Goal: Task Accomplishment & Management: Use online tool/utility

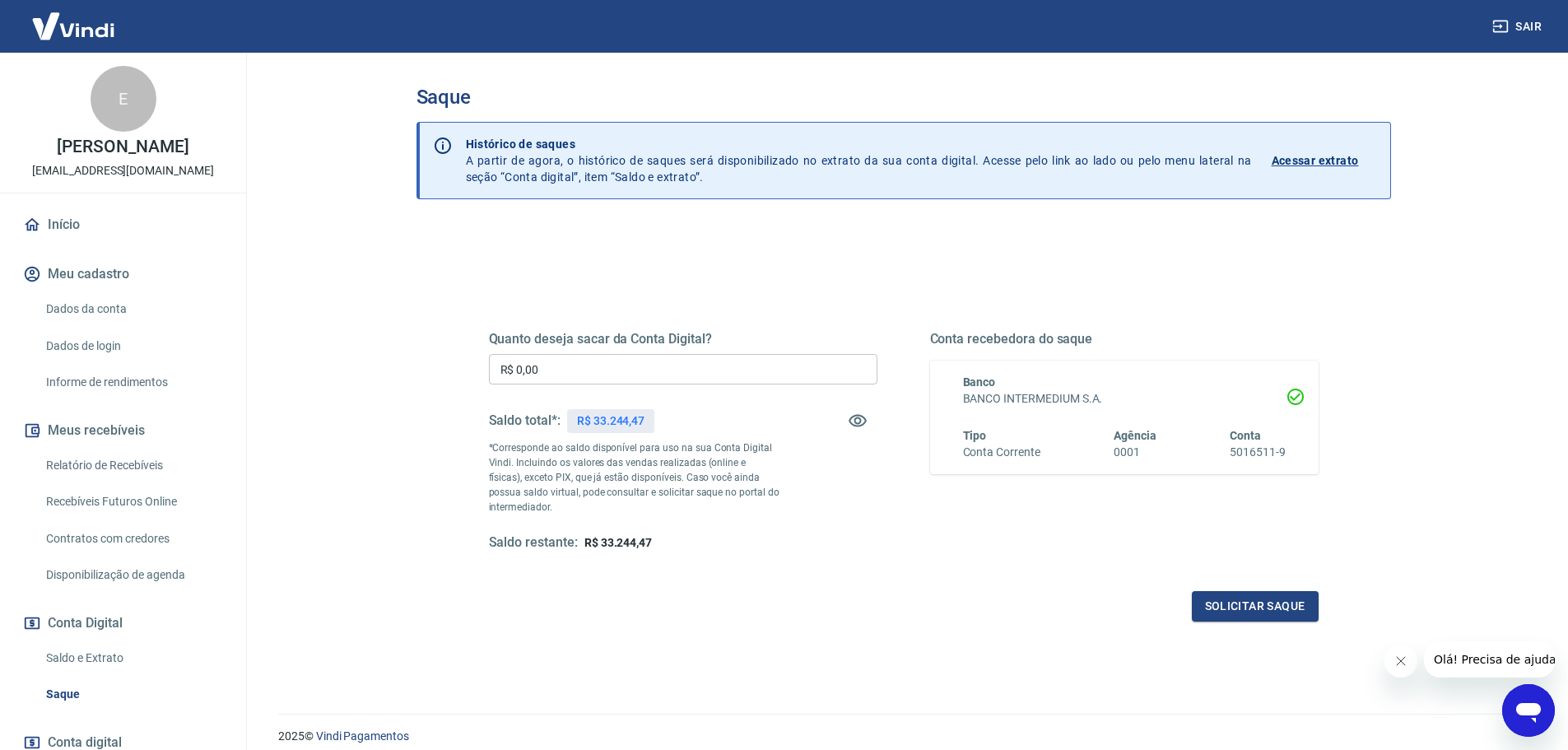
click at [707, 369] on input "R$ 0,00" at bounding box center [682, 369] width 388 height 30
type input "R$ 15.000,00"
click at [1272, 609] on button "Solicitar saque" at bounding box center [1255, 606] width 127 height 30
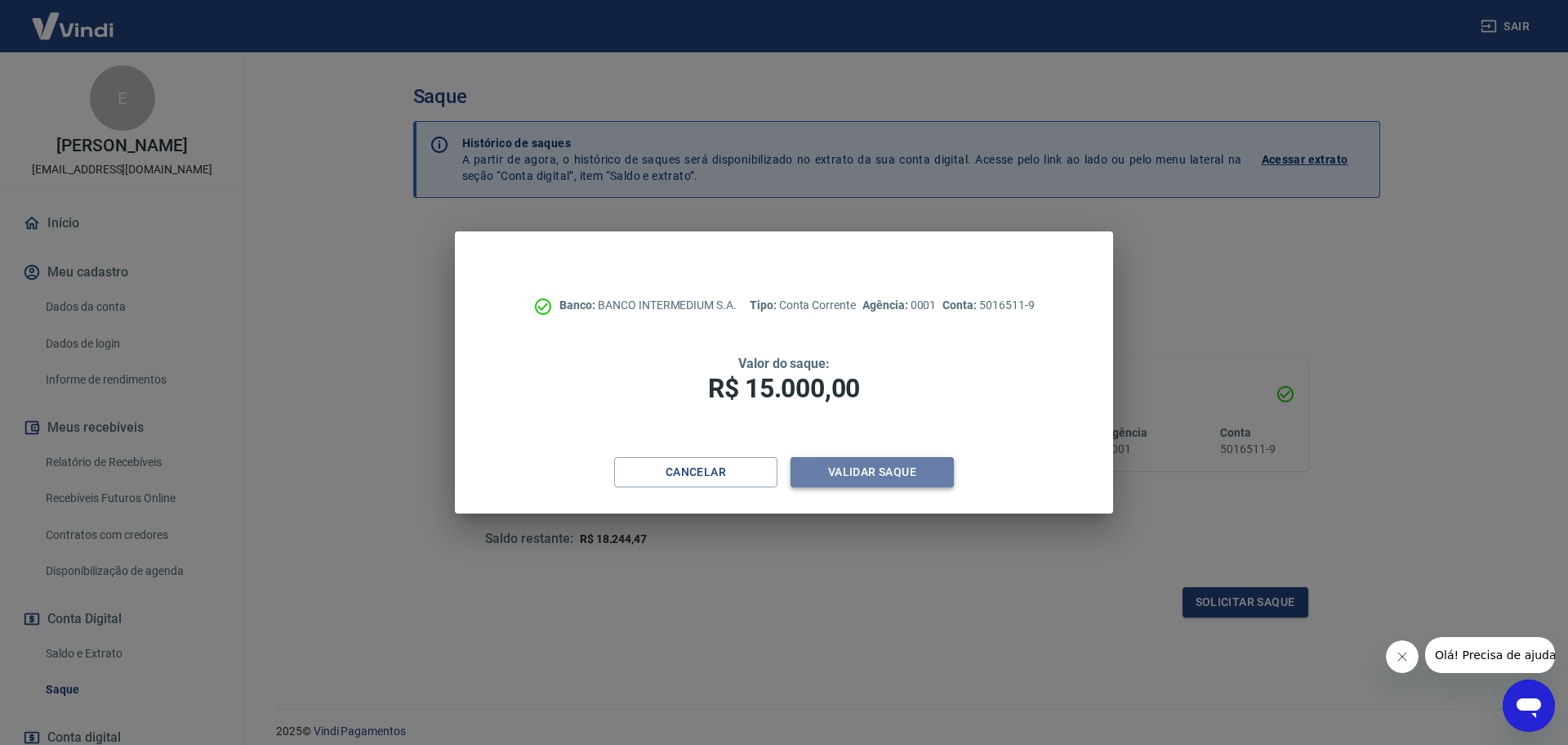
click at [875, 470] on button "Validar saque" at bounding box center [872, 472] width 164 height 30
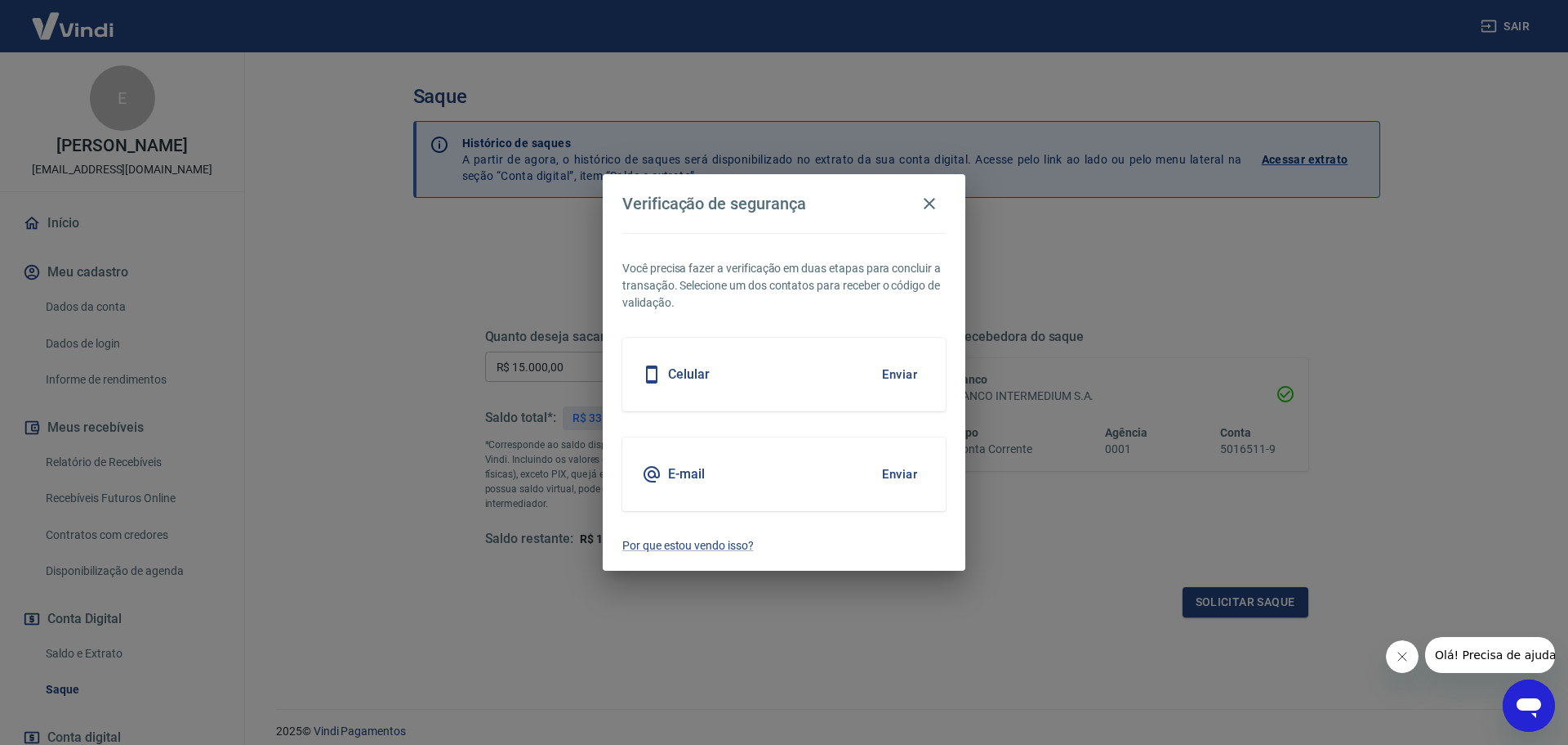
click at [891, 372] on button "Enviar" at bounding box center [900, 374] width 53 height 35
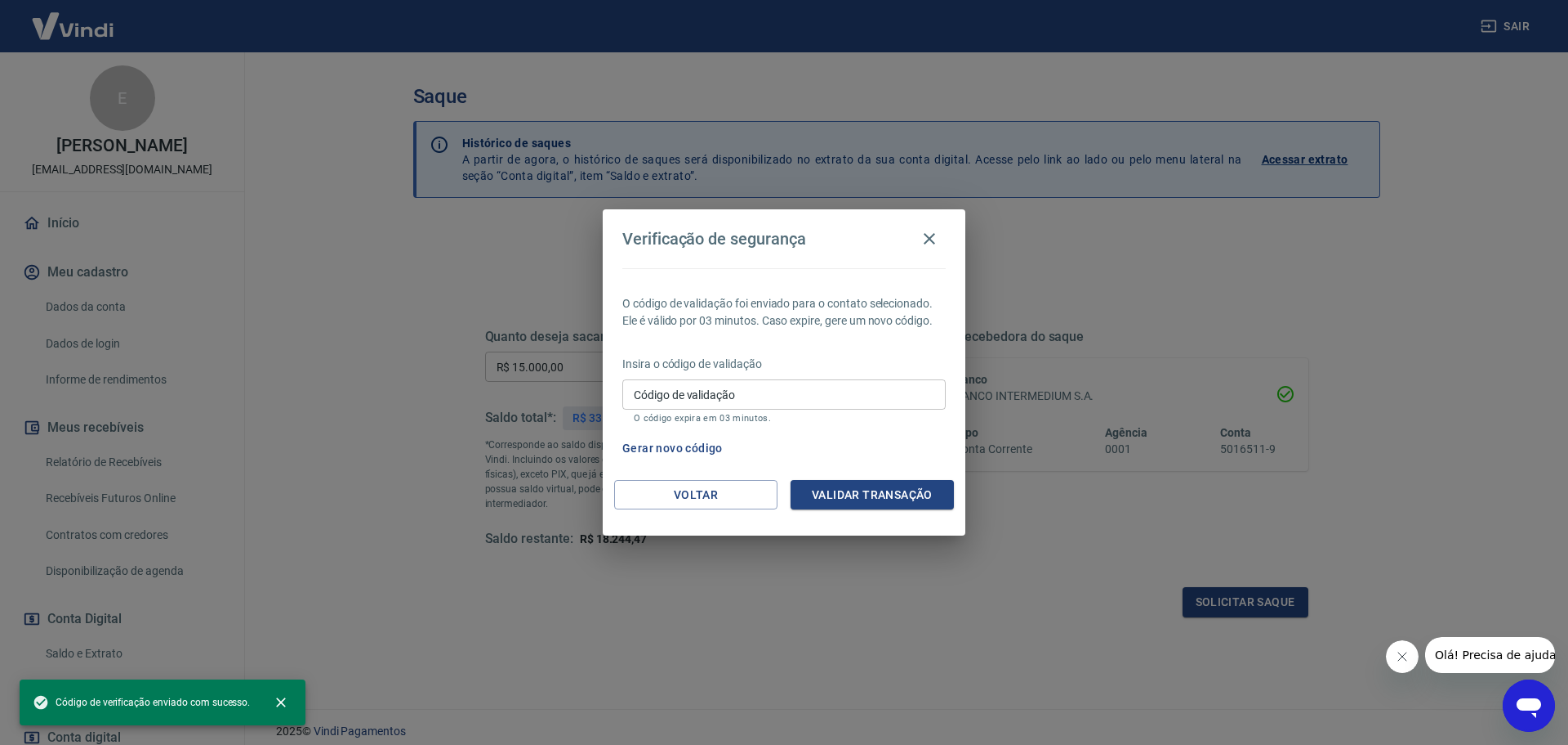
drag, startPoint x: 865, startPoint y: 382, endPoint x: 940, endPoint y: 380, distance: 75.0
click at [865, 382] on input "Código de validação" at bounding box center [784, 394] width 323 height 30
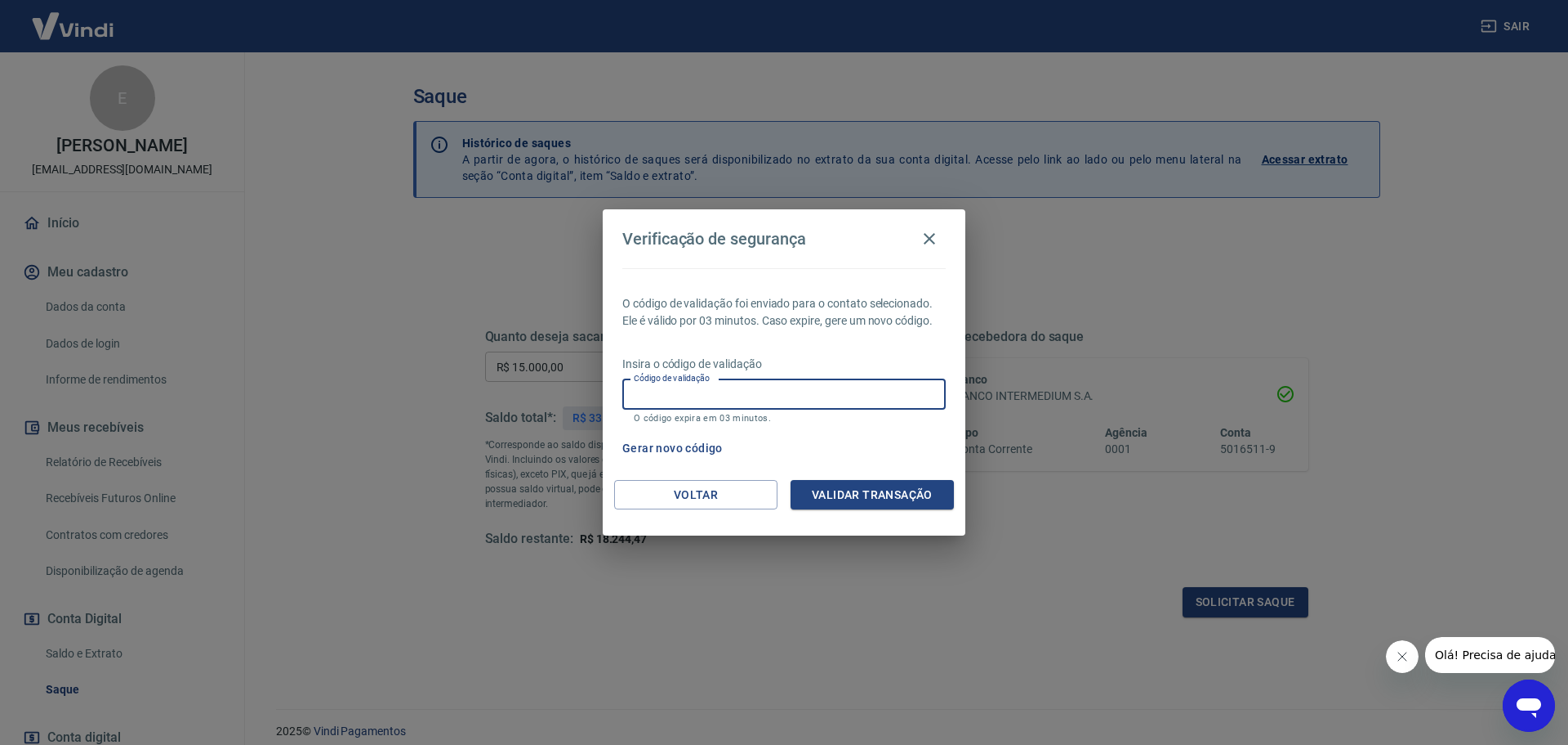
click at [884, 352] on div "O código de validação foi enviado para o contato selecionado. Ele é válido por …" at bounding box center [784, 374] width 363 height 212
click at [859, 392] on input "Código de validação" at bounding box center [784, 394] width 323 height 30
click at [841, 361] on p "Insira o código de validação" at bounding box center [784, 363] width 323 height 17
click at [808, 381] on input "Código de validação" at bounding box center [784, 394] width 323 height 30
click at [809, 392] on input "Código de validação" at bounding box center [784, 394] width 323 height 30
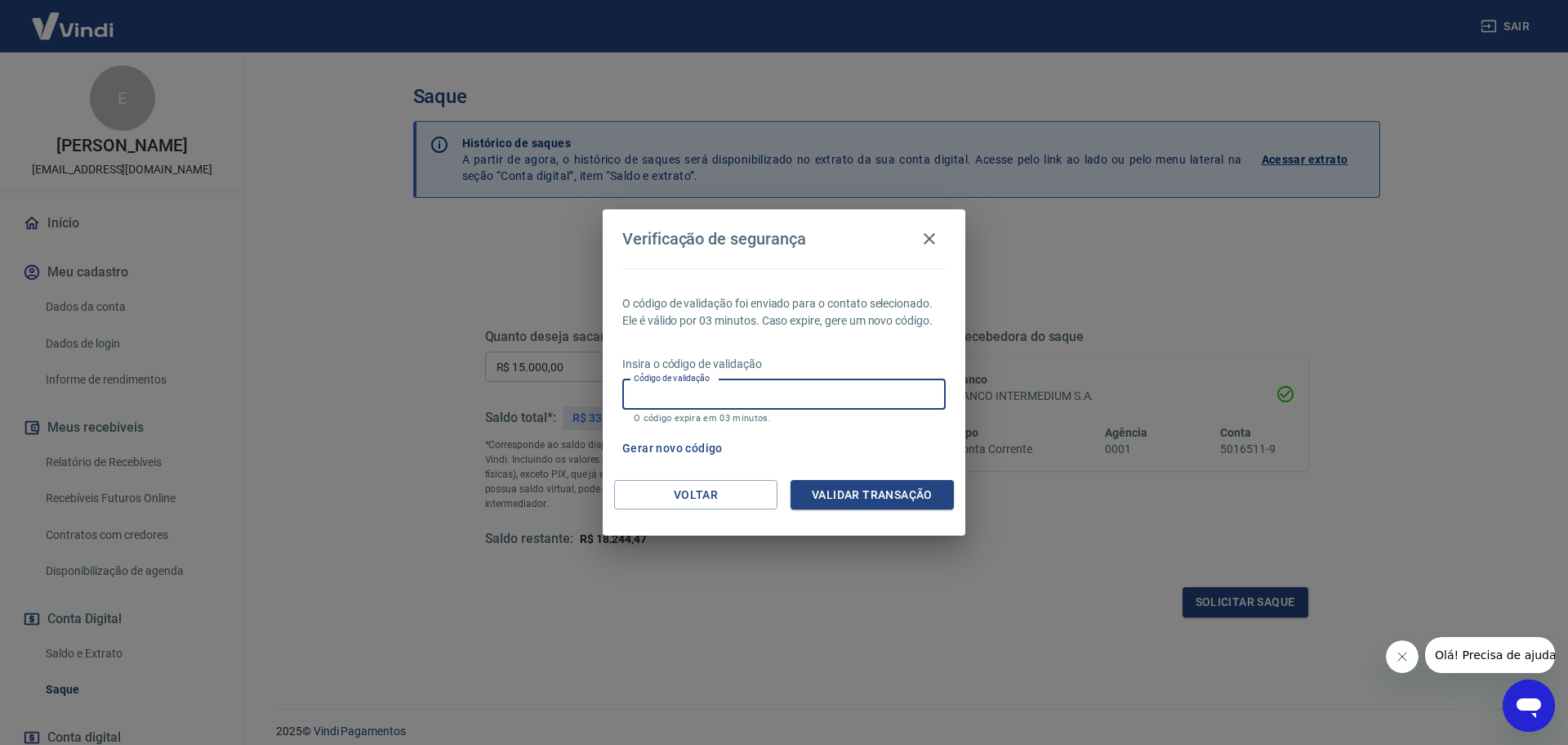
click at [807, 385] on input "Código de validação" at bounding box center [784, 394] width 323 height 30
click at [808, 387] on input "Código de validação" at bounding box center [784, 394] width 323 height 30
click at [814, 365] on p "Insira o código de validação" at bounding box center [784, 363] width 323 height 17
click at [803, 401] on input "Código de validação" at bounding box center [784, 394] width 323 height 30
click at [807, 373] on div "Insira o código de validação Código de validação Código de validação O código e…" at bounding box center [784, 391] width 323 height 71
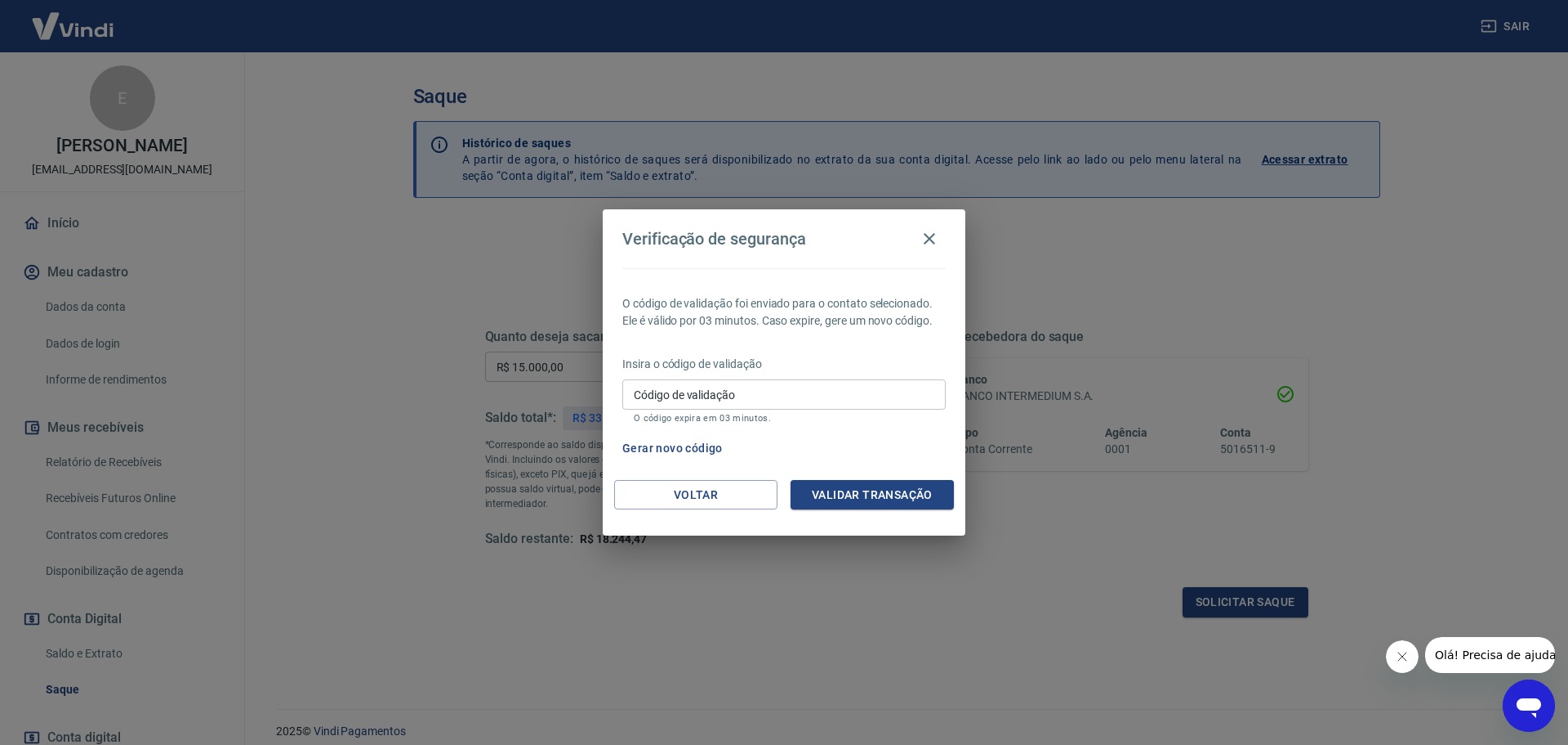
click at [807, 396] on input "Código de validação" at bounding box center [784, 394] width 323 height 30
click at [789, 384] on input "Código de validação" at bounding box center [784, 394] width 323 height 30
click at [670, 499] on button "Voltar" at bounding box center [696, 495] width 164 height 30
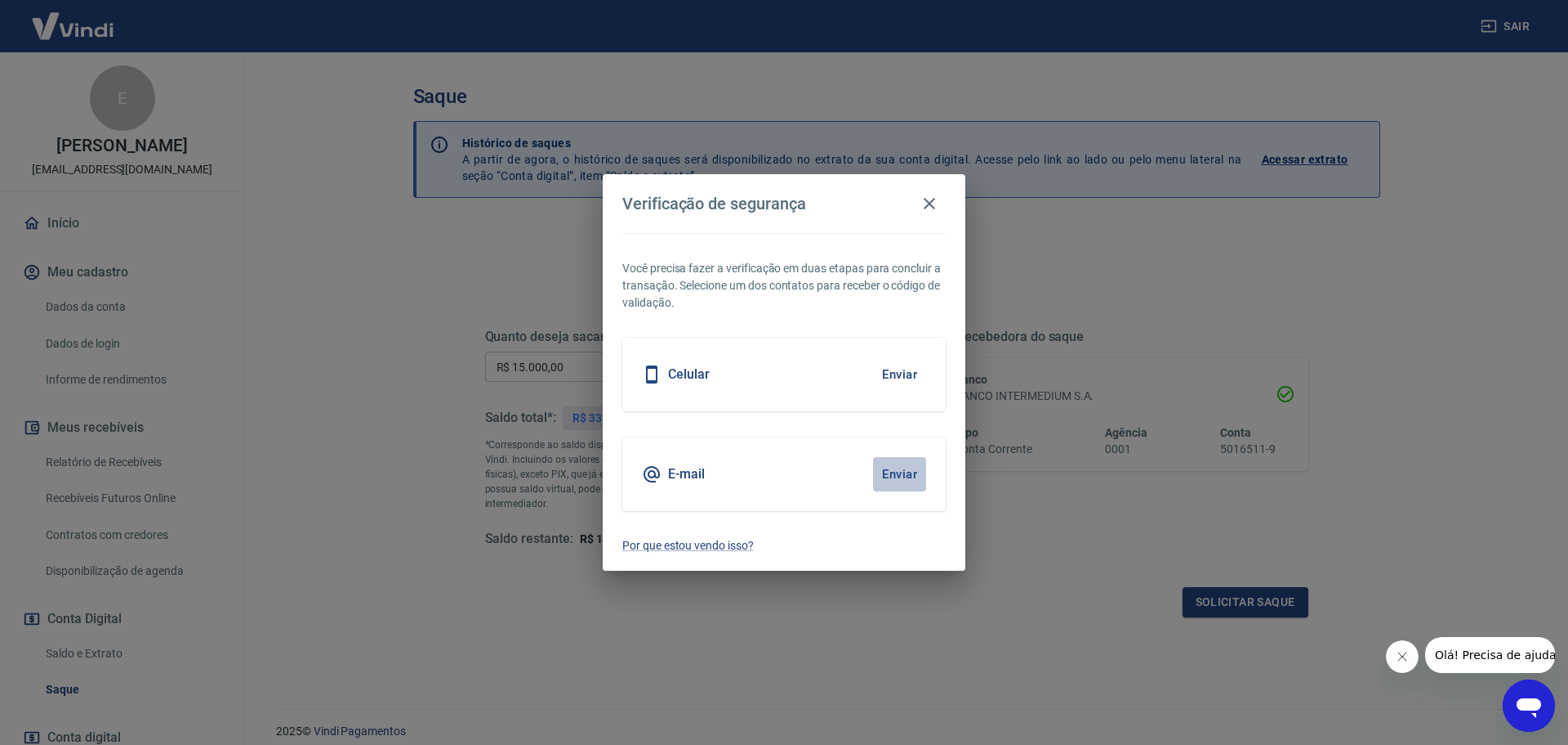
click at [907, 476] on button "Enviar" at bounding box center [900, 474] width 53 height 35
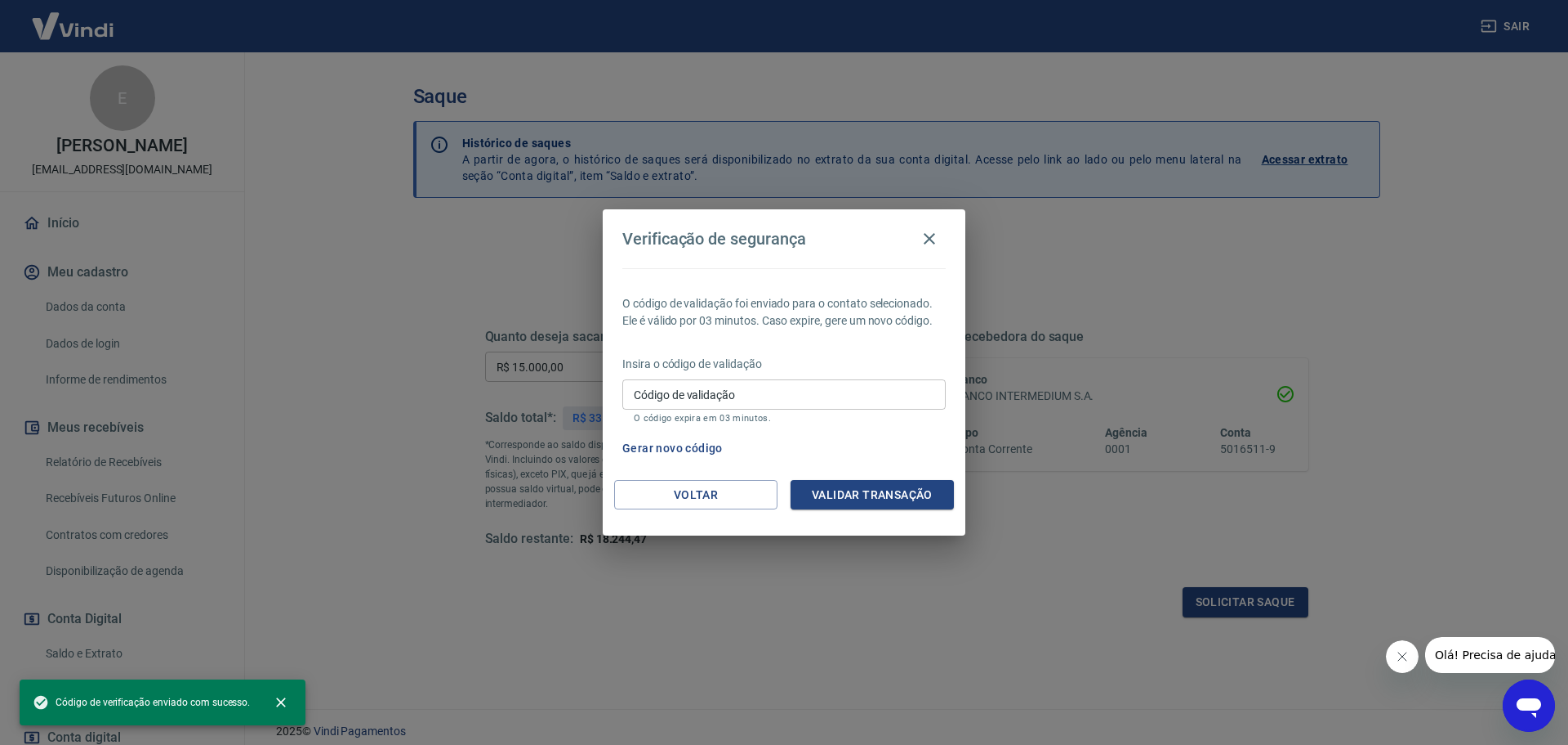
click at [726, 395] on input "Código de validação" at bounding box center [784, 394] width 323 height 30
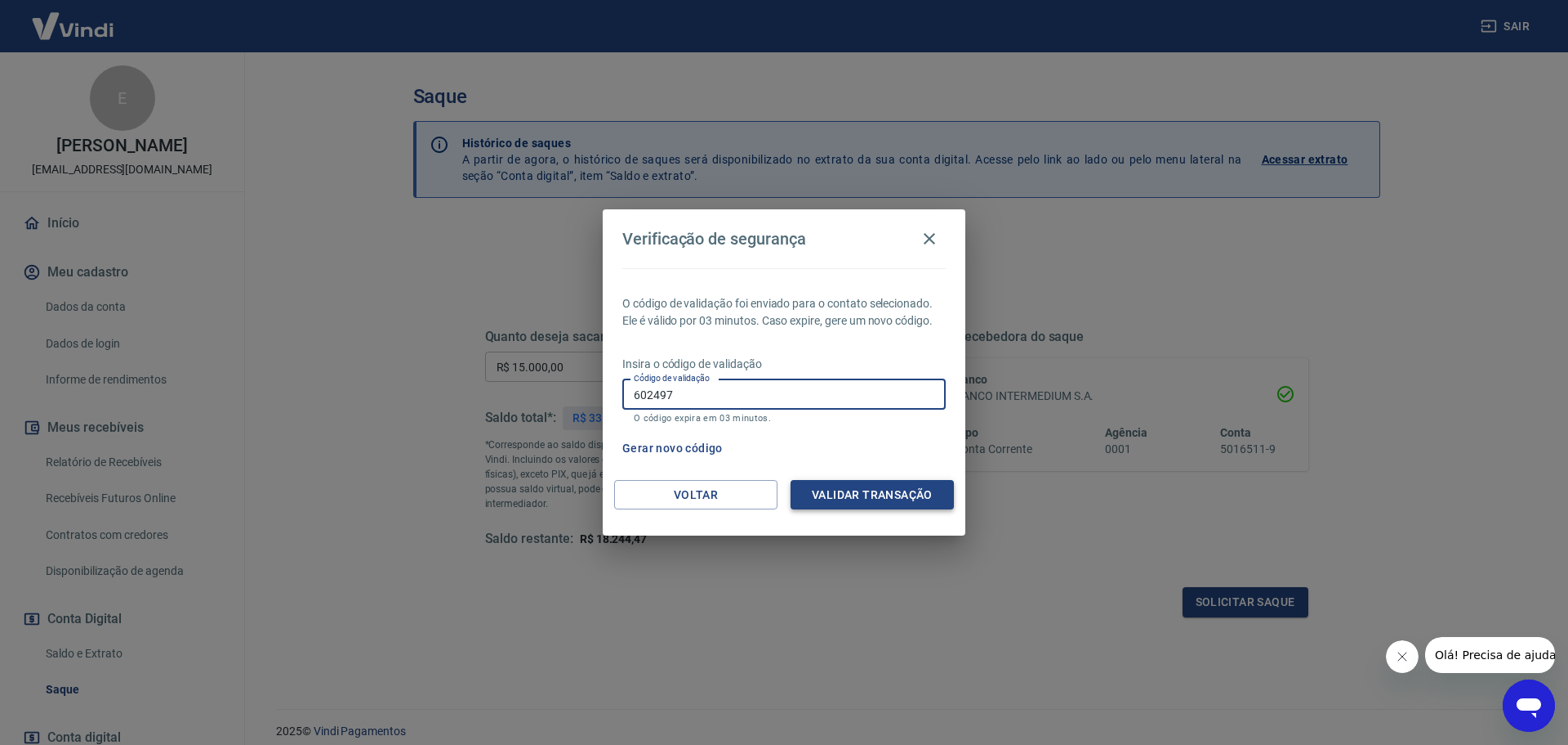
type input "602497"
click at [900, 491] on button "Validar transação" at bounding box center [872, 495] width 164 height 30
